Goal: Task Accomplishment & Management: Complete application form

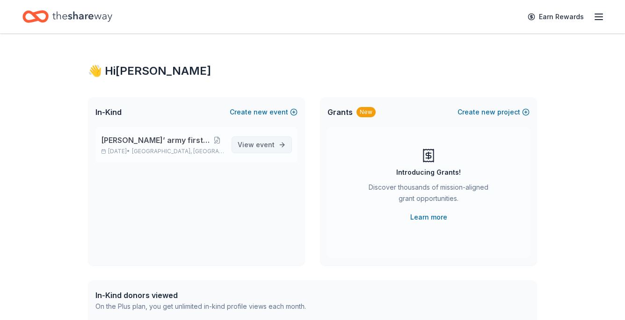
click at [240, 141] on span "View event" at bounding box center [256, 144] width 37 height 11
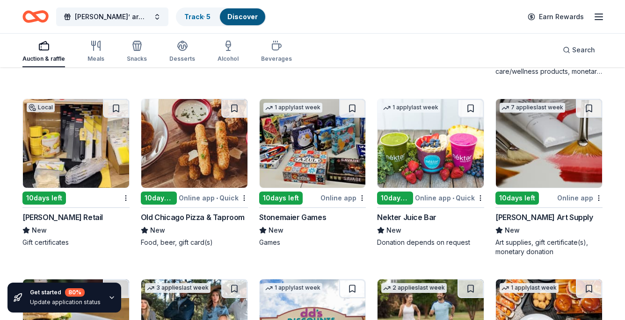
scroll to position [2023, 0]
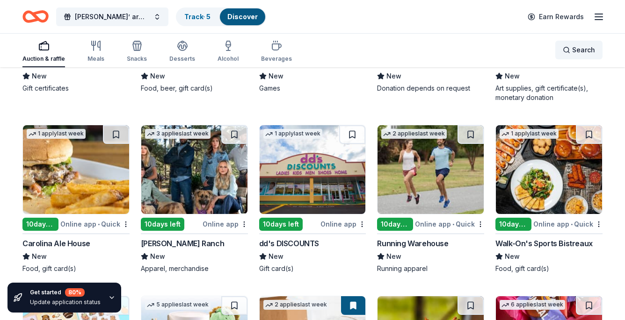
click at [576, 47] on span "Search" at bounding box center [583, 49] width 23 height 11
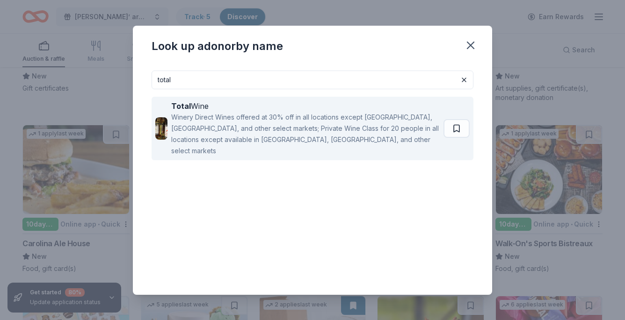
type input "total"
click at [293, 141] on div "Winery Direct Wines offered at 30% off in all locations except [GEOGRAPHIC_DATA…" at bounding box center [305, 134] width 268 height 45
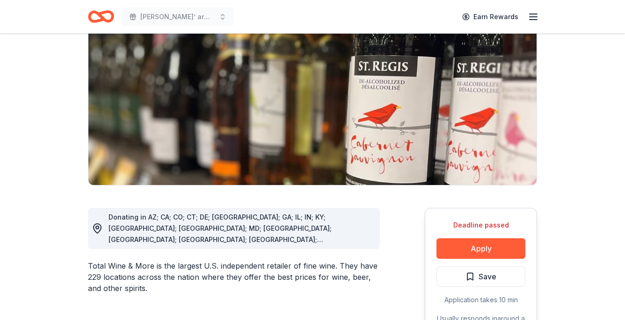
scroll to position [97, 0]
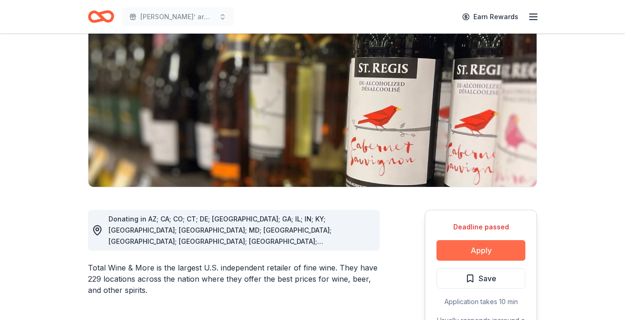
click at [508, 256] on button "Apply" at bounding box center [480, 250] width 89 height 21
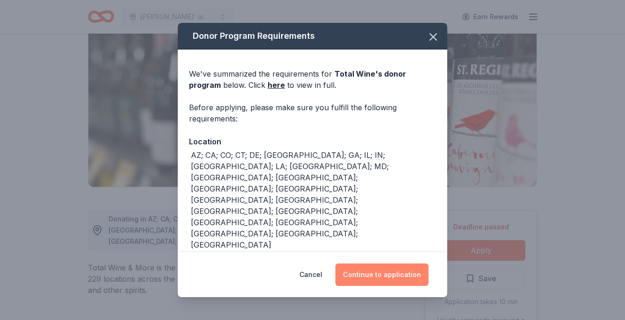
click at [376, 271] on button "Continue to application" at bounding box center [381, 275] width 93 height 22
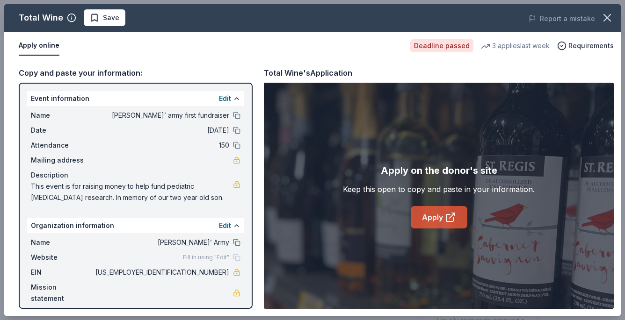
click at [438, 213] on link "Apply" at bounding box center [439, 217] width 57 height 22
